Goal: Task Accomplishment & Management: Use online tool/utility

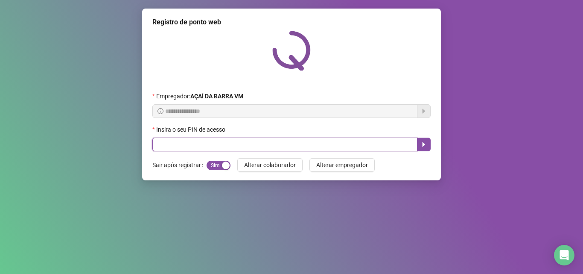
click at [206, 140] on input "text" at bounding box center [284, 144] width 265 height 14
type input "*****"
click at [426, 146] on icon "caret-right" at bounding box center [423, 144] width 7 height 7
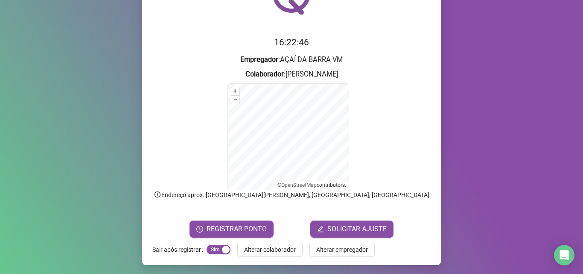
scroll to position [57, 0]
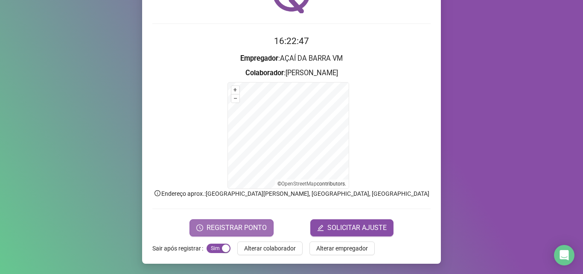
click at [255, 222] on span "REGISTRAR PONTO" at bounding box center [237, 227] width 60 height 10
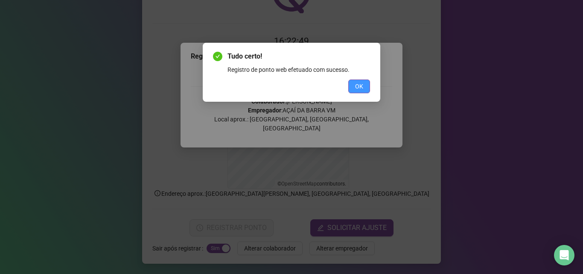
click at [355, 86] on span "OK" at bounding box center [359, 85] width 8 height 9
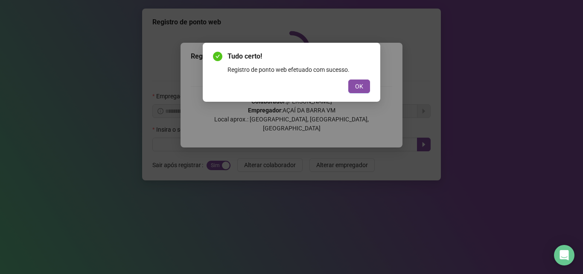
scroll to position [0, 0]
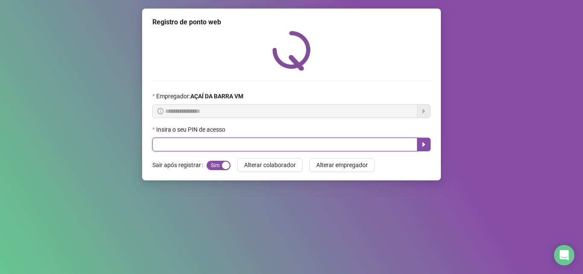
click at [292, 142] on input "text" at bounding box center [284, 144] width 265 height 14
type input "*****"
click at [429, 145] on button "button" at bounding box center [424, 144] width 14 height 14
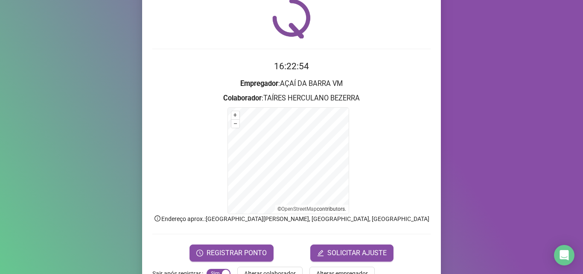
scroll to position [57, 0]
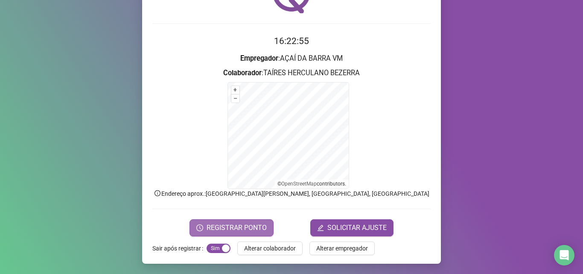
click at [240, 228] on span "REGISTRAR PONTO" at bounding box center [237, 227] width 60 height 10
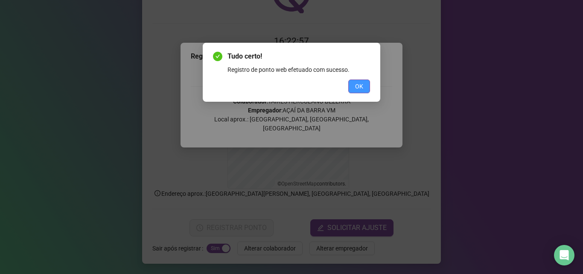
click at [359, 83] on span "OK" at bounding box center [359, 85] width 8 height 9
